Goal: Information Seeking & Learning: Learn about a topic

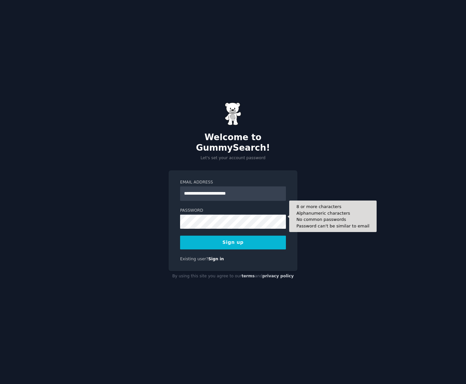
type input "**********"
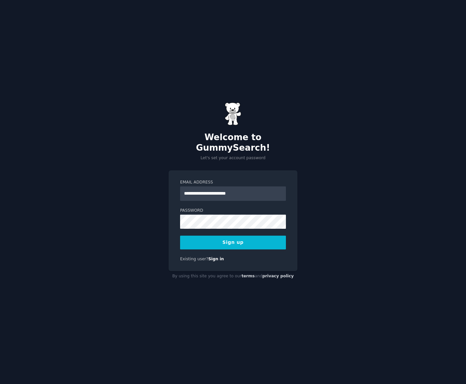
click at [221, 239] on button "Sign up" at bounding box center [233, 243] width 106 height 14
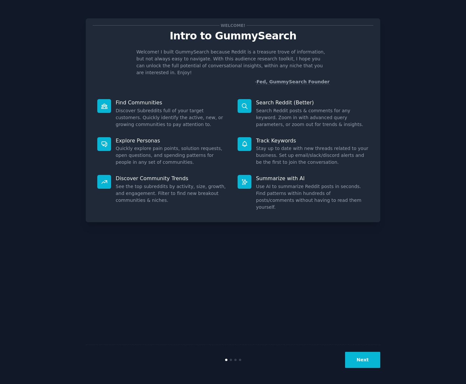
click at [366, 359] on button "Next" at bounding box center [362, 360] width 35 height 16
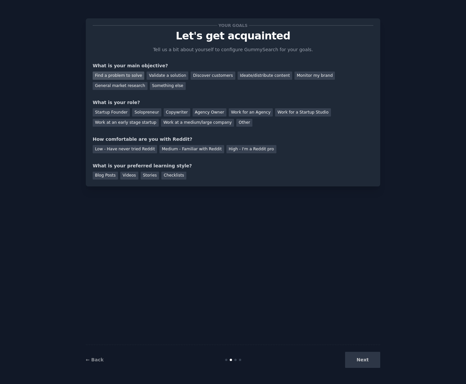
click at [131, 77] on div "Find a problem to solve" at bounding box center [119, 76] width 52 height 8
click at [208, 78] on div "Discover customers" at bounding box center [212, 76] width 44 height 8
click at [132, 76] on div "Find a problem to solve" at bounding box center [119, 76] width 52 height 8
click at [116, 112] on div "Startup Founder" at bounding box center [111, 112] width 37 height 8
click at [195, 148] on div "Medium - Familiar with Reddit" at bounding box center [191, 149] width 64 height 8
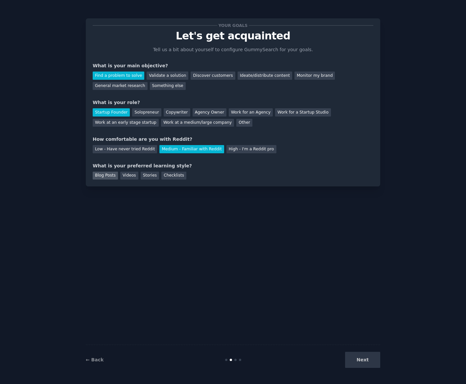
click at [106, 175] on div "Blog Posts" at bounding box center [105, 176] width 25 height 8
click at [363, 361] on button "Next" at bounding box center [362, 360] width 35 height 16
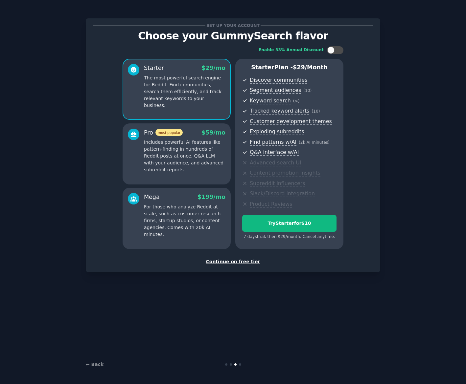
click at [135, 153] on div at bounding box center [133, 151] width 11 height 45
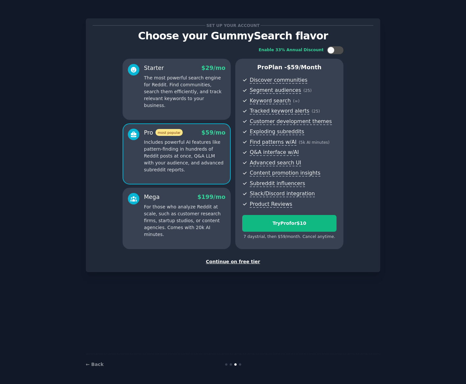
click at [131, 96] on div at bounding box center [133, 86] width 11 height 45
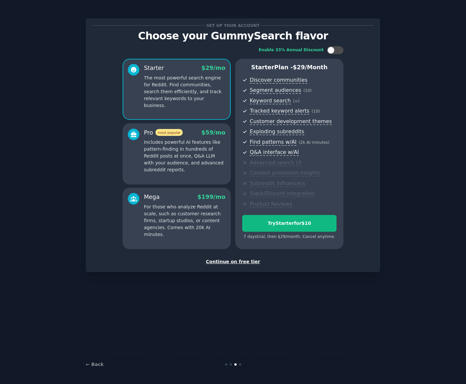
click at [192, 165] on p "Includes powerful AI features like pattern-finding in hundreds of Reddit posts …" at bounding box center [184, 156] width 81 height 34
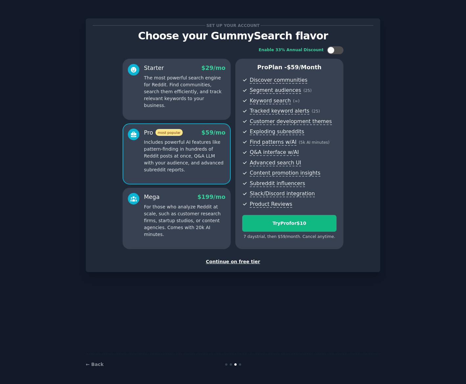
click at [172, 111] on div "Starter $ 29 /mo The most powerful search engine for Reddit. Find communities, …" at bounding box center [176, 89] width 108 height 61
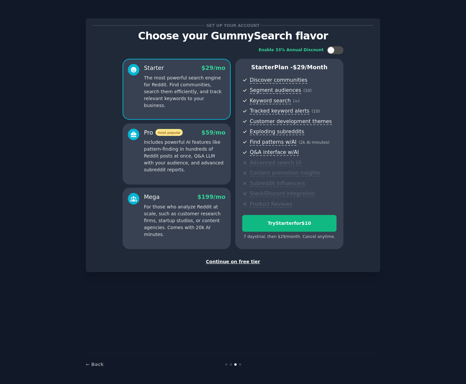
click at [233, 262] on div "Continue on free tier" at bounding box center [233, 261] width 280 height 7
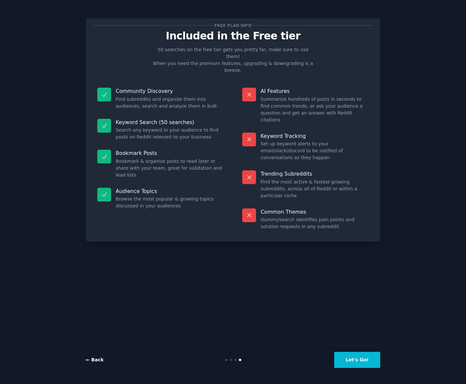
click at [95, 358] on link "← Back" at bounding box center [95, 359] width 18 height 5
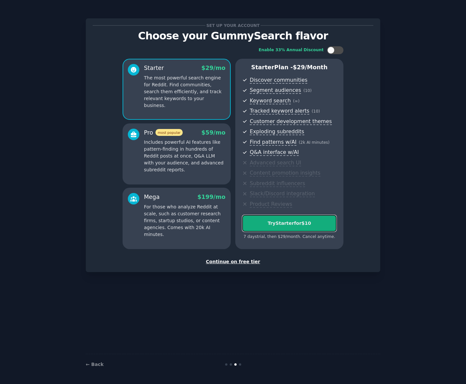
click at [301, 223] on div "Try Starter for $10" at bounding box center [289, 223] width 94 height 7
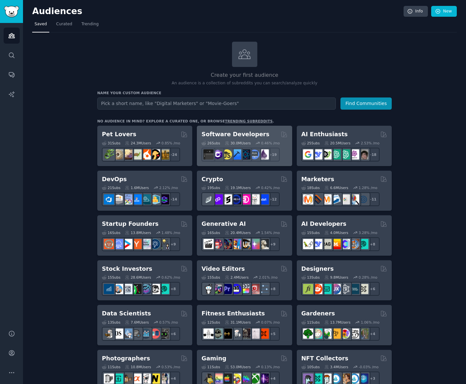
click at [266, 134] on div "Software Developers" at bounding box center [244, 134] width 86 height 8
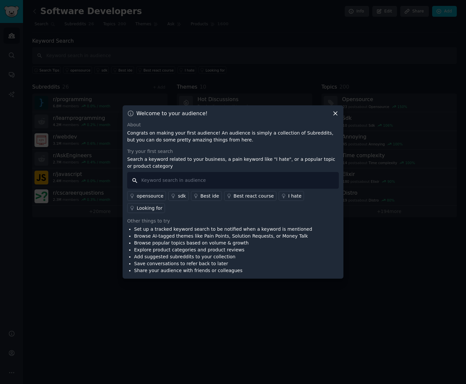
click at [233, 188] on input "text" at bounding box center [232, 180] width 211 height 17
click at [288, 200] on div "I hate" at bounding box center [294, 196] width 13 height 7
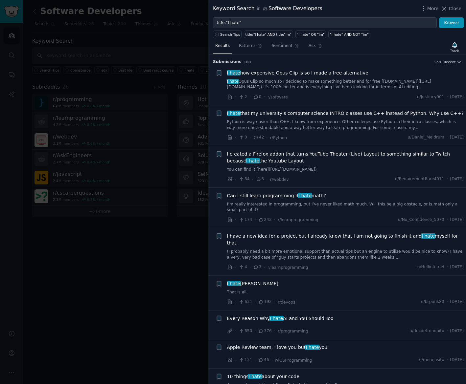
click at [290, 233] on span "I have a new idea for a project but I already know that I am not going to finis…" at bounding box center [345, 240] width 237 height 14
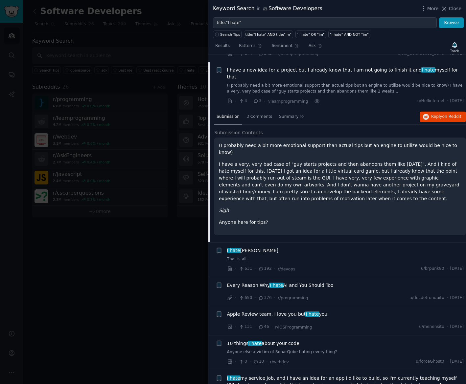
scroll to position [167, 0]
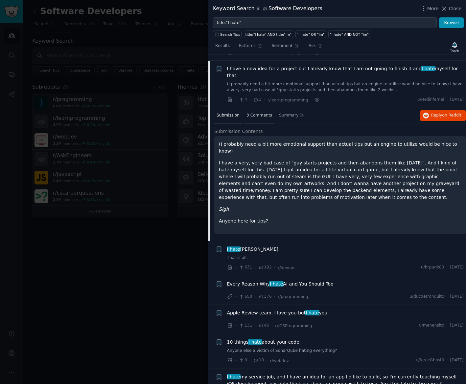
click at [256, 113] on span "3 Comments" at bounding box center [259, 116] width 26 height 6
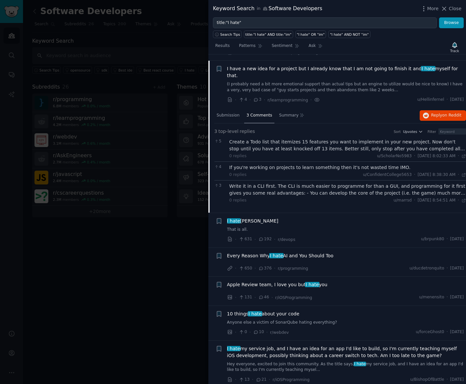
click at [309, 253] on span "Every Reason Why I hate AI and You Should Too" at bounding box center [280, 256] width 106 height 7
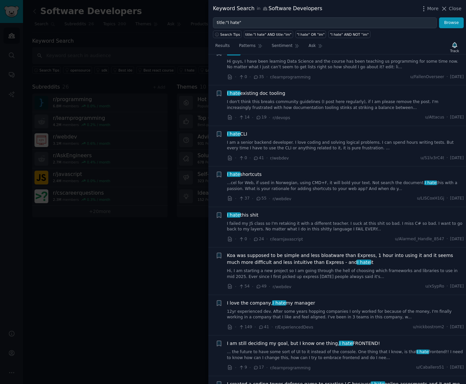
scroll to position [702, 0]
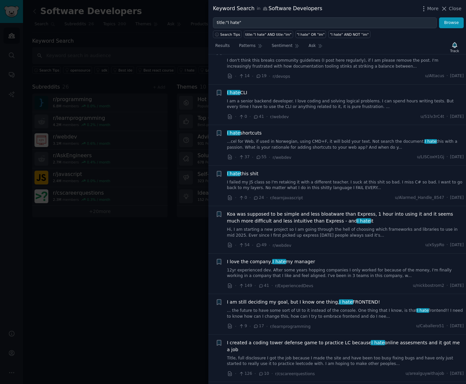
drag, startPoint x: 342, startPoint y: 219, endPoint x: 330, endPoint y: 227, distance: 14.2
click at [330, 242] on div "· 54 · 49 · r/webdev u/xSypRo · [DATE]" at bounding box center [345, 245] width 237 height 7
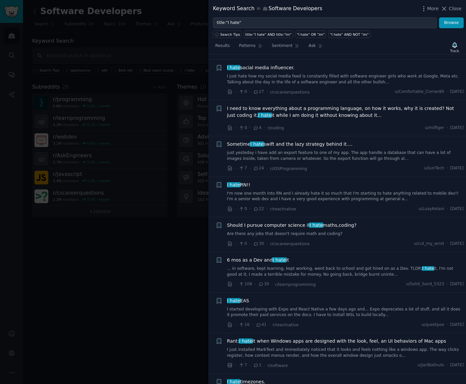
scroll to position [1097, 0]
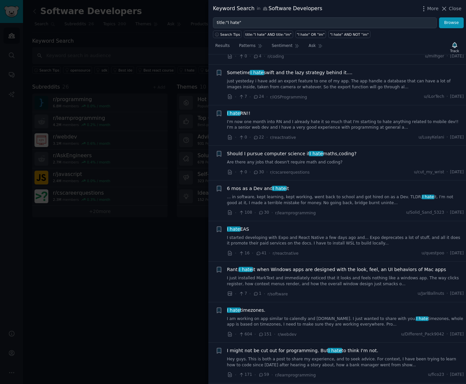
drag, startPoint x: 356, startPoint y: 177, endPoint x: 214, endPoint y: 299, distance: 187.0
click at [214, 302] on li "+ I hate timezones. I am working on app similar to calendly and [DOMAIN_NAME]. …" at bounding box center [336, 322] width 257 height 40
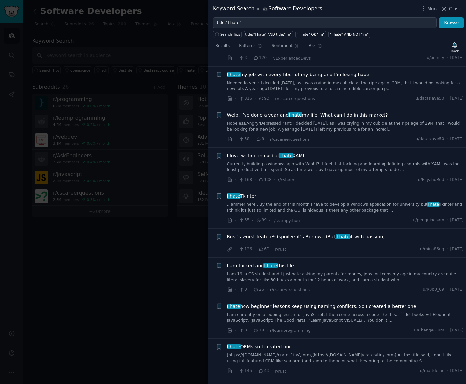
scroll to position [1589, 0]
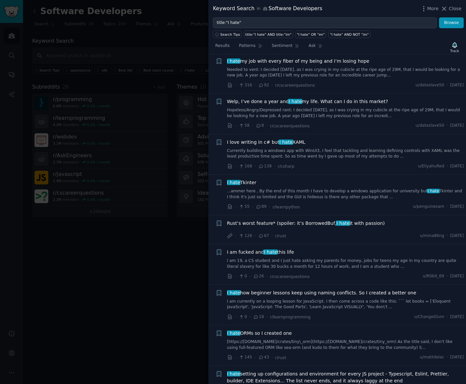
click at [243, 249] on span "I am fucked and I hate this life" at bounding box center [260, 252] width 67 height 7
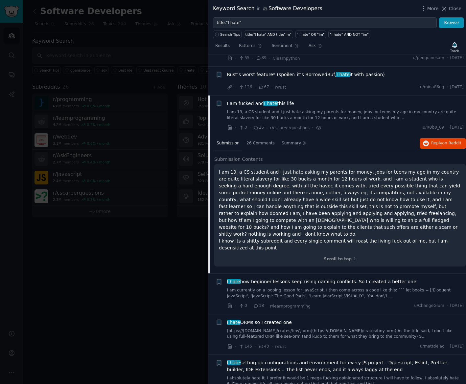
scroll to position [1651, 0]
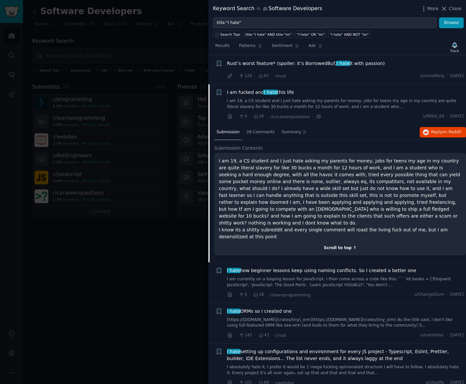
click at [333, 245] on div "Scroll to top ↑" at bounding box center [340, 248] width 242 height 6
click at [254, 125] on div "26 Comments" at bounding box center [260, 133] width 33 height 16
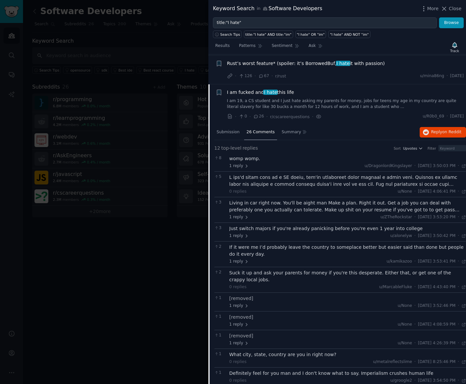
click at [247, 89] on span "I am fucked and I hate this life" at bounding box center [260, 92] width 67 height 7
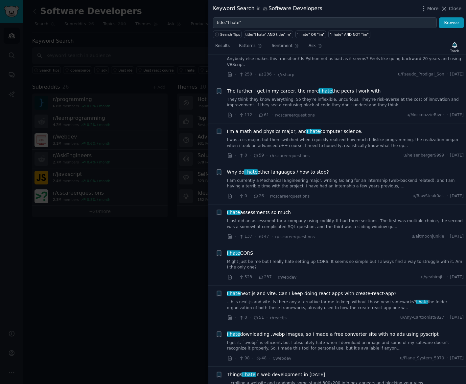
scroll to position [1880, 0]
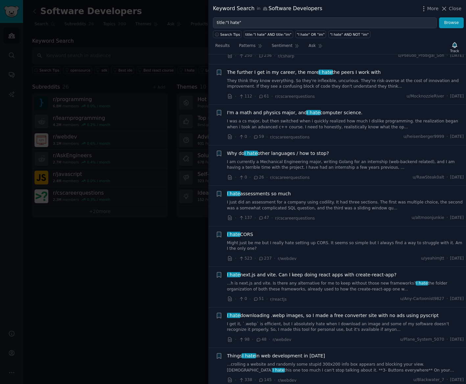
click at [305, 322] on link "I get it, `.webp` is efficient, but I absolutely hate when I download an image …" at bounding box center [345, 327] width 237 height 11
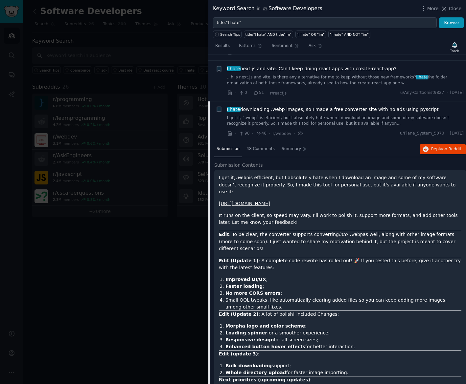
scroll to position [2091, 0]
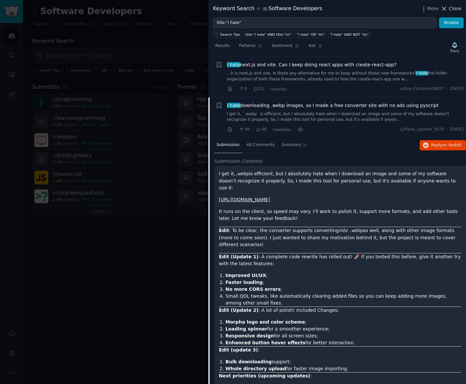
click at [457, 7] on span "Close" at bounding box center [455, 8] width 12 height 7
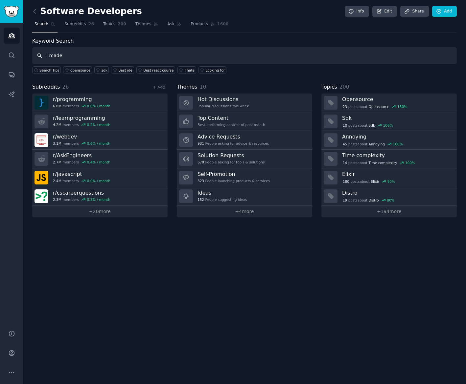
type input "I made"
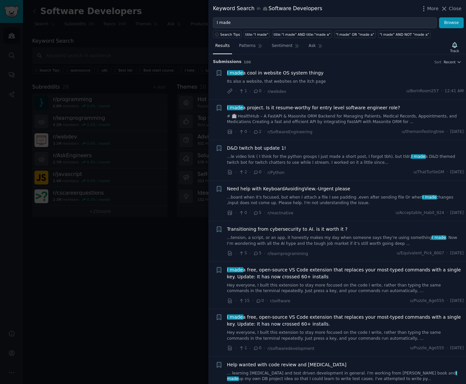
click at [274, 71] on span "I made a cool in website OS system thingy" at bounding box center [275, 73] width 97 height 7
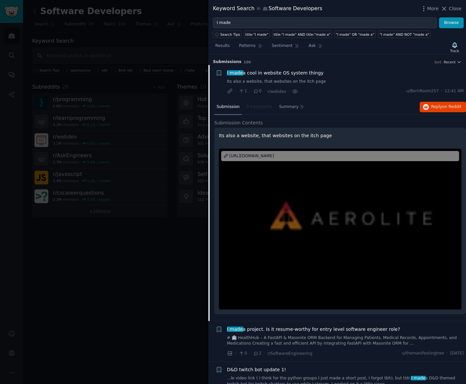
scroll to position [10, 0]
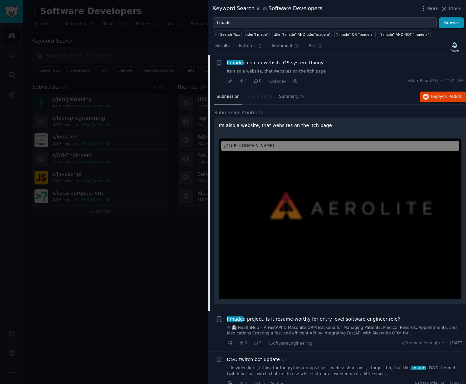
click at [316, 172] on div at bounding box center [340, 219] width 242 height 161
click at [285, 63] on span "I made a cool in website OS system thingy" at bounding box center [275, 62] width 97 height 7
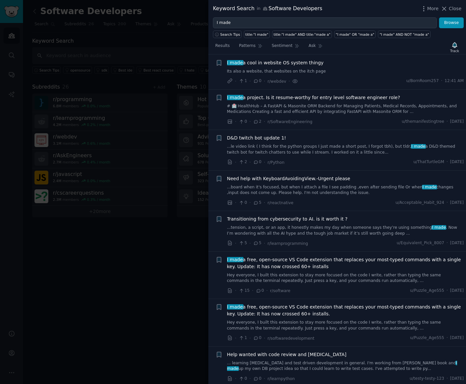
click at [287, 98] on span "I made a project. Is it resume-worthy for entry level software engineer role?" at bounding box center [313, 97] width 173 height 7
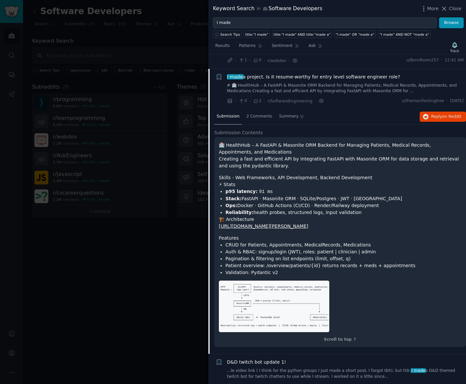
scroll to position [45, 0]
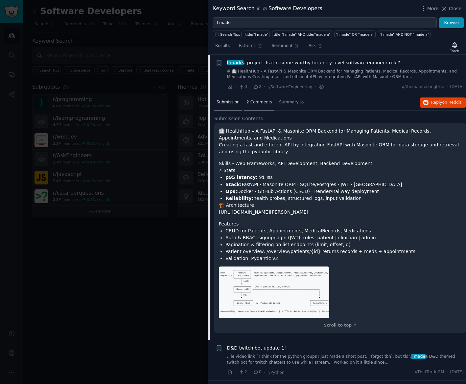
click at [257, 100] on span "2 Comments" at bounding box center [259, 103] width 26 height 6
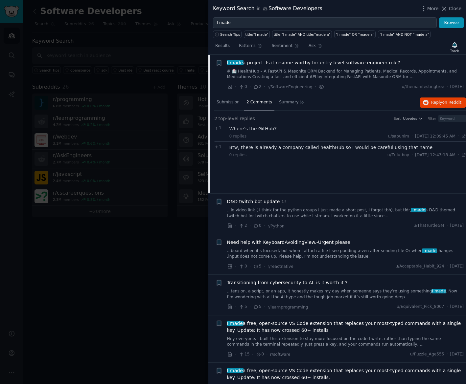
click at [255, 100] on span "2 Comments" at bounding box center [259, 103] width 26 height 6
click at [231, 100] on span "Submission" at bounding box center [227, 103] width 23 height 6
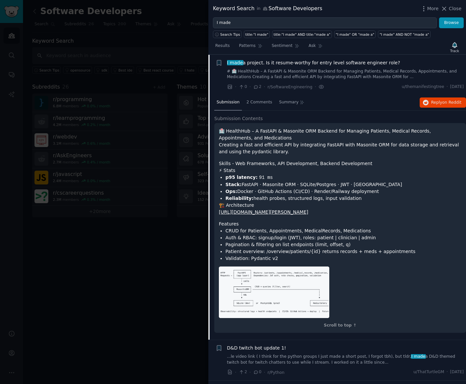
click at [250, 213] on link "[URL][DOMAIN_NAME][PERSON_NAME]" at bounding box center [263, 212] width 89 height 5
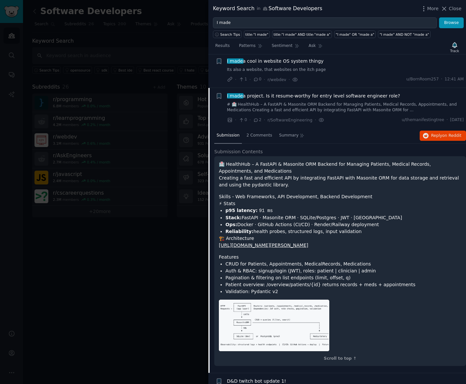
scroll to position [0, 0]
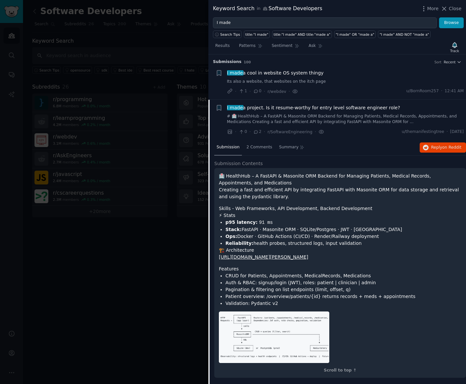
click at [284, 109] on span "I made a project. Is it resume-worthy for entry level software engineer role?" at bounding box center [313, 107] width 173 height 7
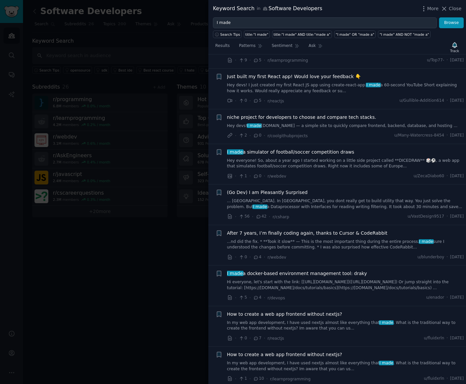
scroll to position [373, 0]
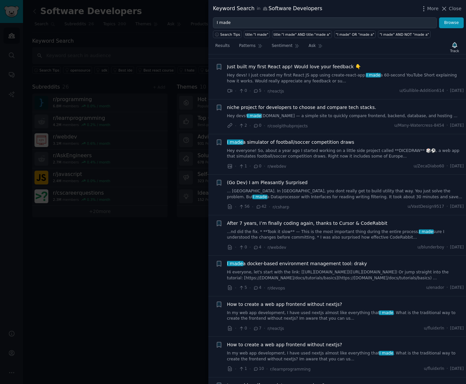
click at [297, 305] on span "How to create a web app frontend without nextjs?" at bounding box center [284, 304] width 115 height 7
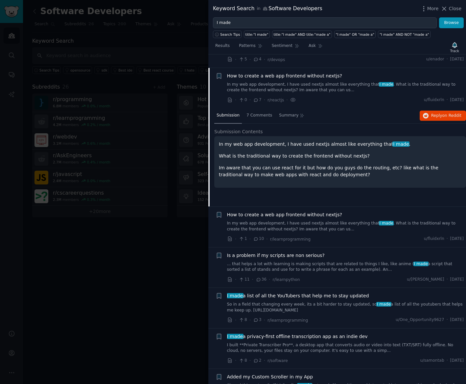
scroll to position [613, 0]
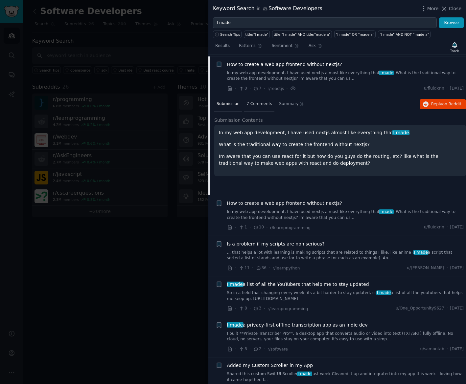
click at [249, 101] on span "7 Comments" at bounding box center [259, 104] width 26 height 6
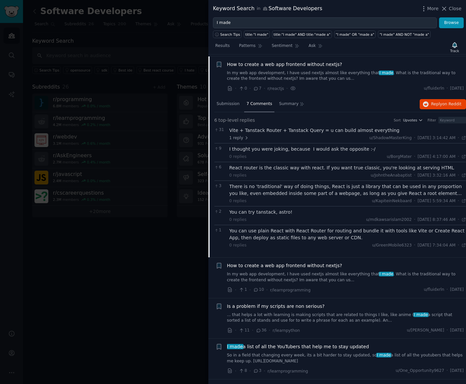
click at [250, 63] on span "How to create a web app frontend without nextjs?" at bounding box center [284, 64] width 115 height 7
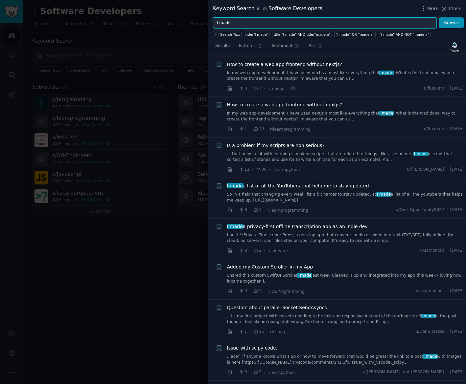
click at [253, 23] on input "I made" at bounding box center [325, 22] width 224 height 11
type input "I made a"
click at [439, 17] on button "Browse" at bounding box center [451, 22] width 25 height 11
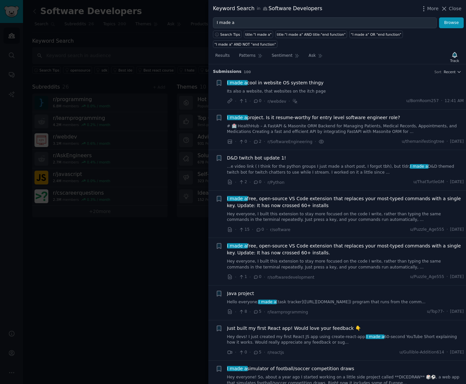
click at [284, 243] on span "I made a free, open-source VS Code extension that replaces your most-typed comm…" at bounding box center [345, 250] width 237 height 14
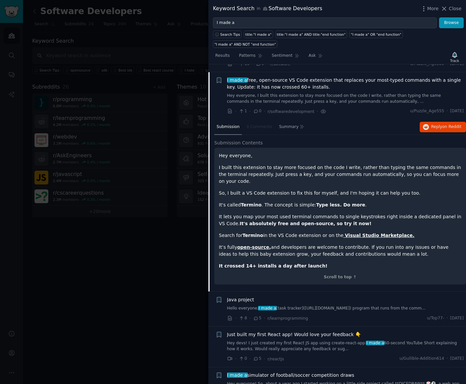
scroll to position [173, 0]
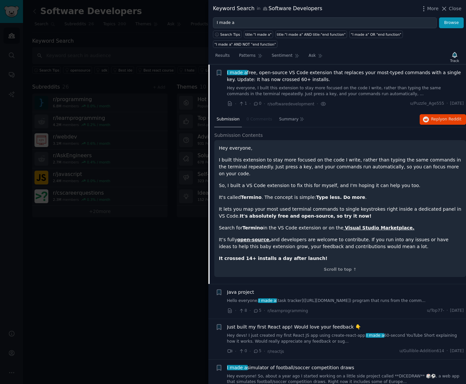
click at [256, 69] on span "I made a free, open-source VS Code extension that replaces your most-typed comm…" at bounding box center [345, 76] width 237 height 14
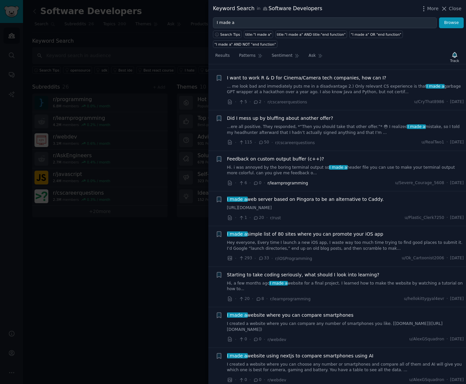
scroll to position [666, 0]
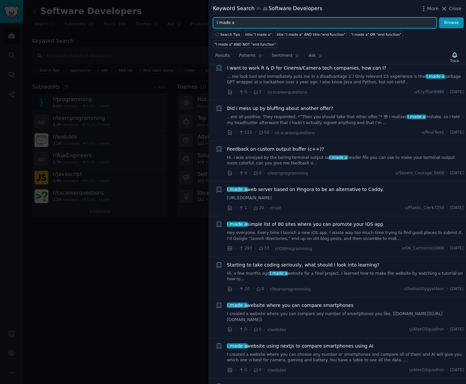
drag, startPoint x: 245, startPoint y: 21, endPoint x: 210, endPoint y: 21, distance: 34.5
click at [210, 21] on div "I made a Browse" at bounding box center [336, 22] width 257 height 11
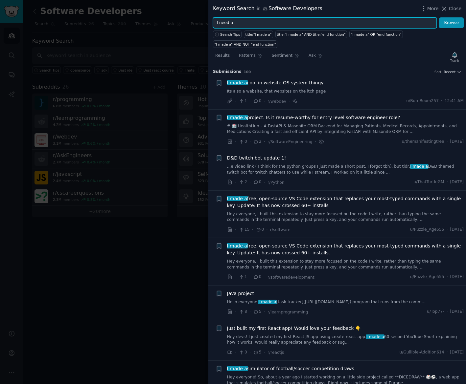
type input "I need a"
click at [439, 17] on button "Browse" at bounding box center [451, 22] width 25 height 11
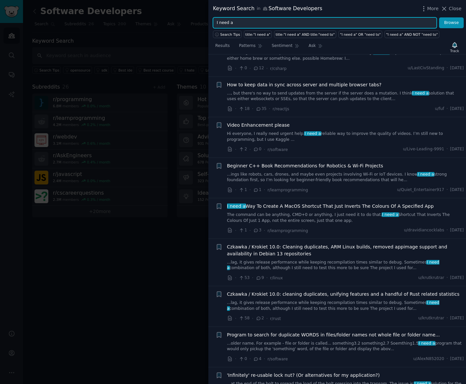
scroll to position [1018, 0]
